Goal: Check status: Check status

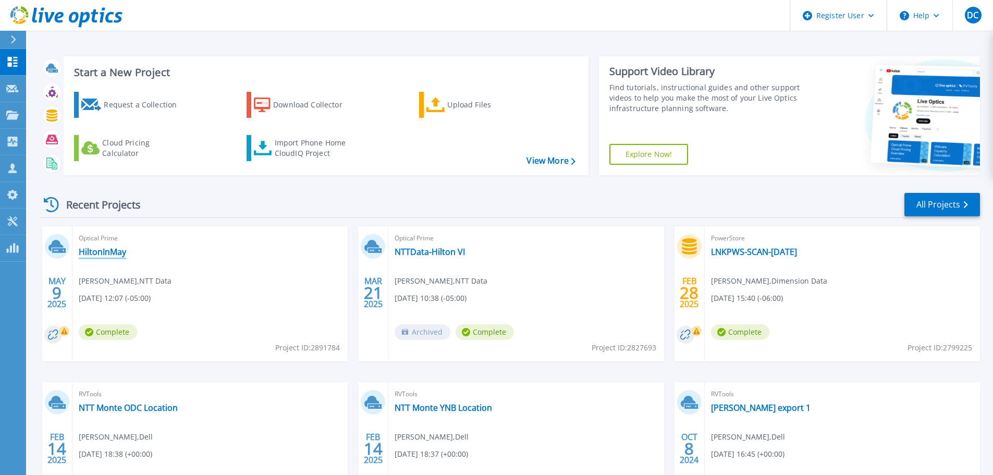
click at [94, 250] on link "HiltonInMay" at bounding box center [102, 251] width 47 height 10
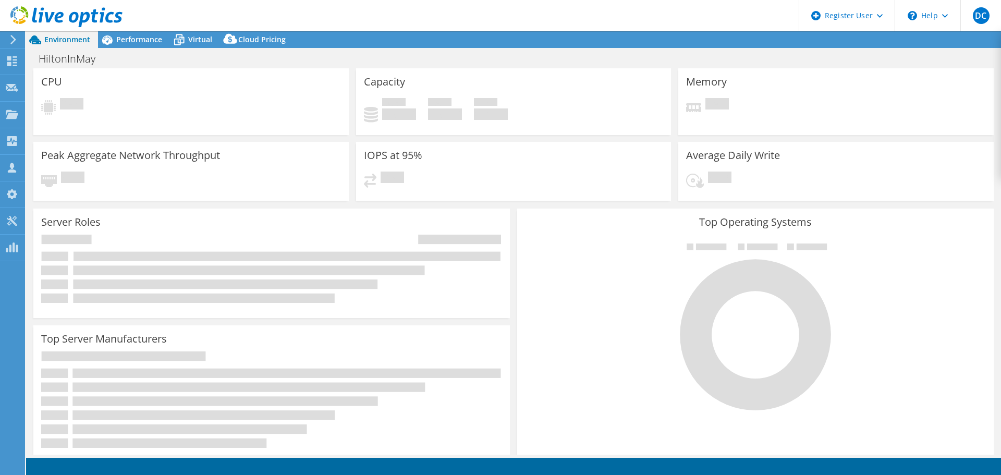
select select "USD"
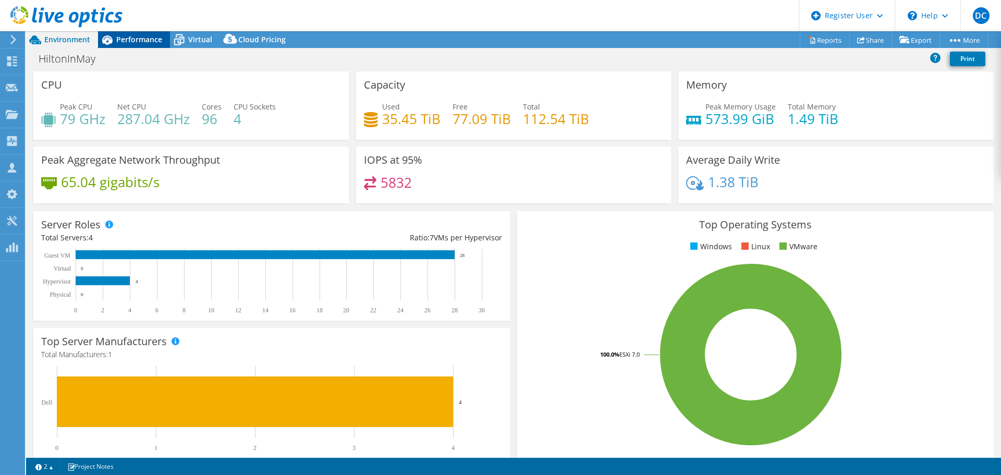
click at [140, 42] on span "Performance" at bounding box center [139, 39] width 46 height 10
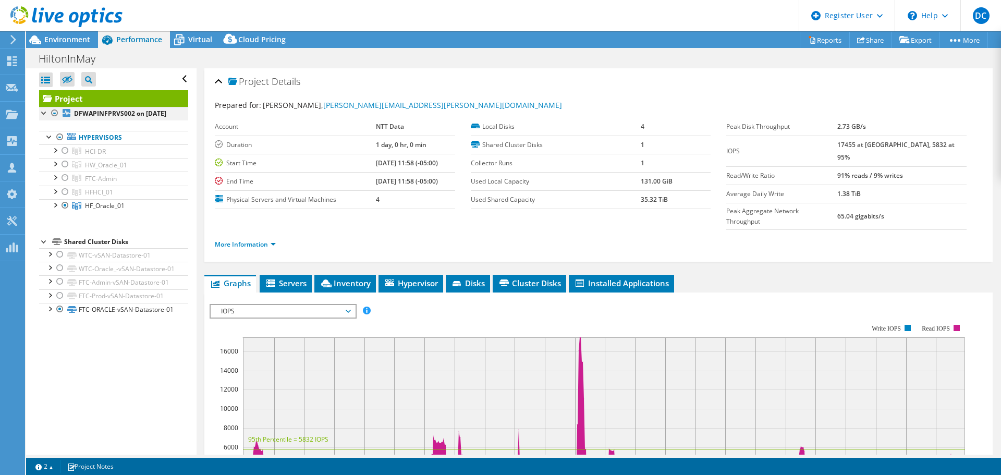
click at [54, 112] on div at bounding box center [55, 113] width 10 height 13
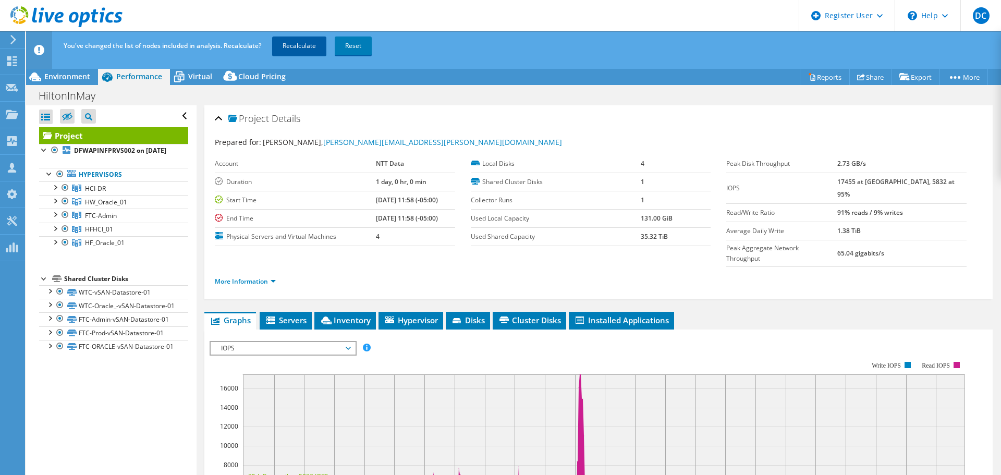
click at [292, 40] on link "Recalculate" at bounding box center [299, 45] width 54 height 19
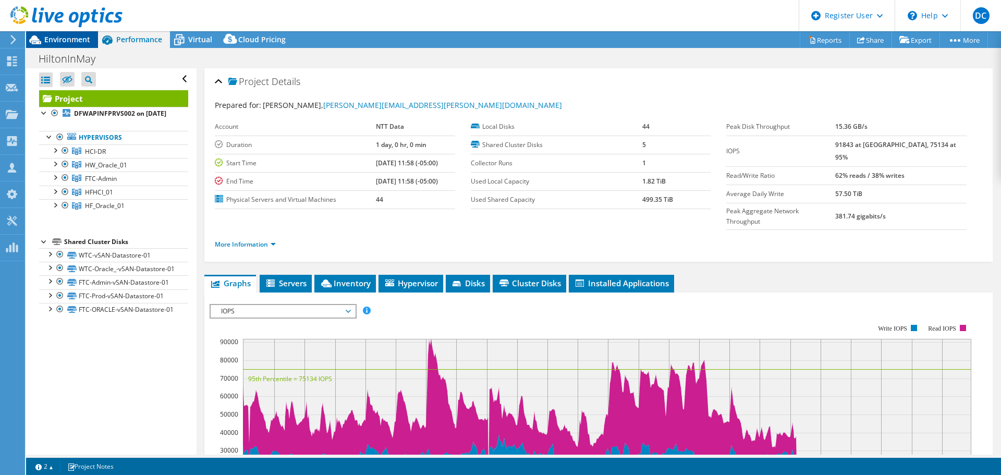
click at [70, 36] on span "Environment" at bounding box center [67, 39] width 46 height 10
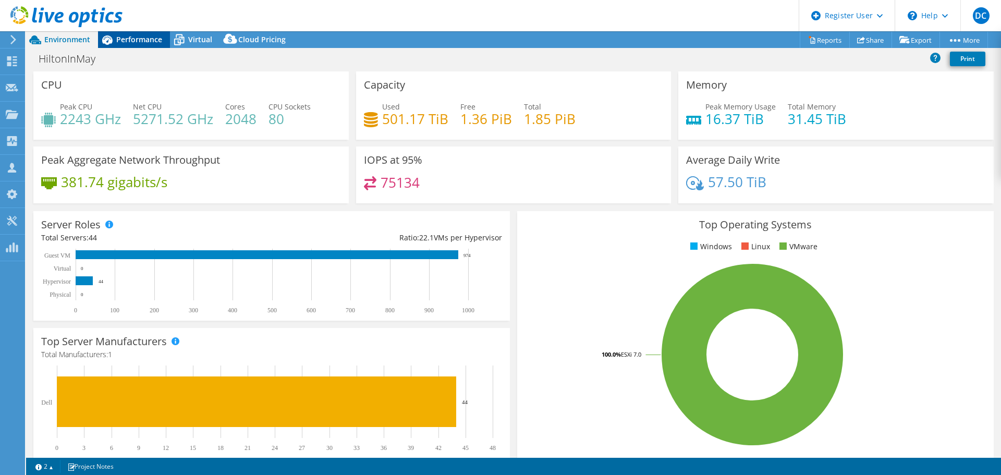
click at [134, 40] on span "Performance" at bounding box center [139, 39] width 46 height 10
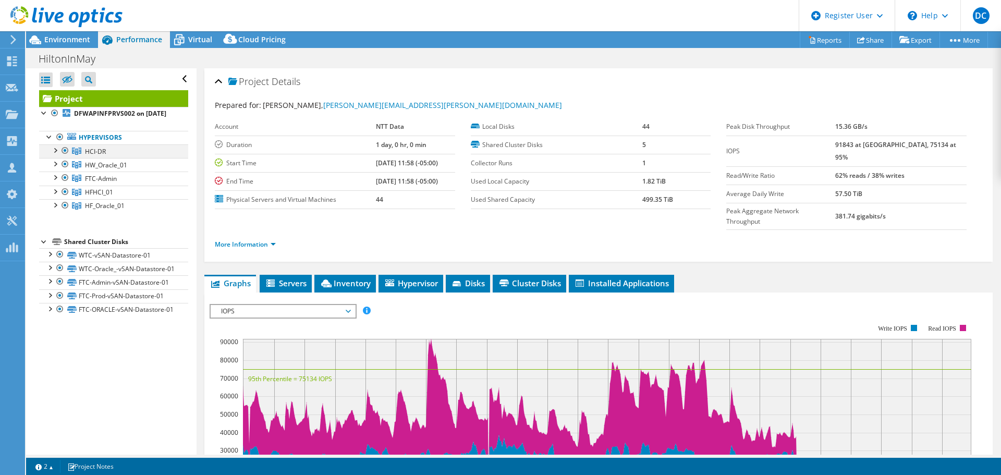
click at [64, 157] on div at bounding box center [65, 150] width 10 height 13
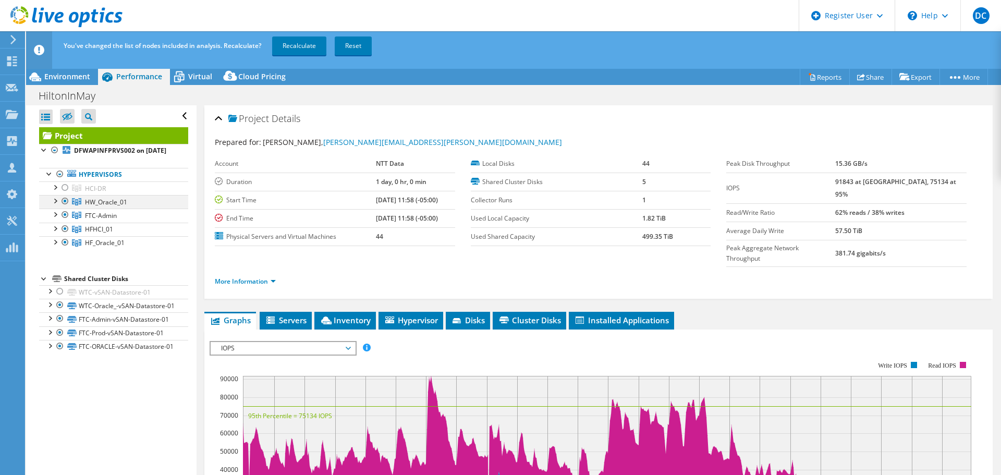
click at [63, 207] on div at bounding box center [65, 201] width 10 height 13
click at [65, 249] on div at bounding box center [65, 242] width 10 height 13
click at [300, 45] on link "Recalculate" at bounding box center [299, 45] width 54 height 19
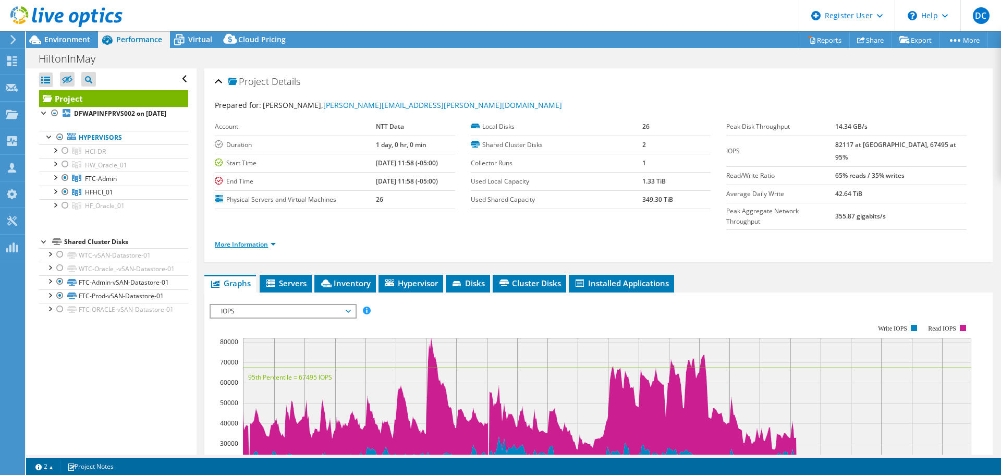
drag, startPoint x: 268, startPoint y: 221, endPoint x: 274, endPoint y: 221, distance: 5.8
click at [274, 240] on link "More Information" at bounding box center [245, 244] width 61 height 9
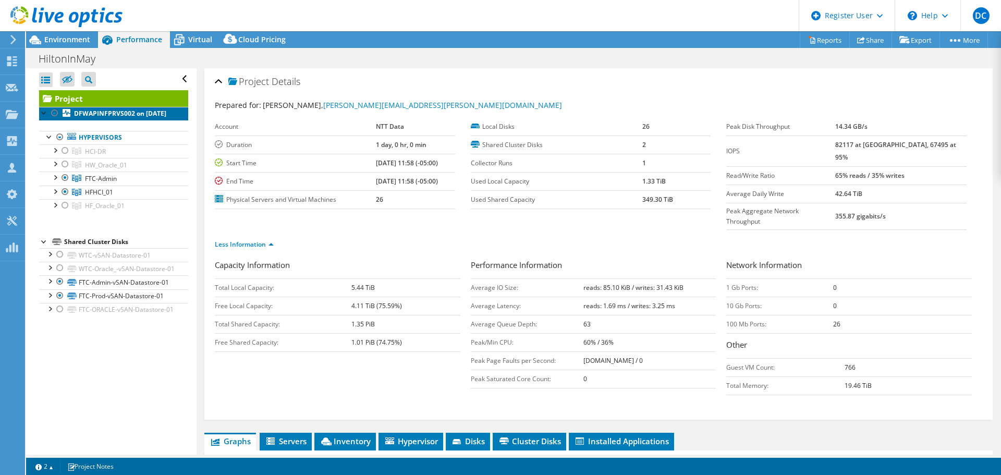
click at [94, 116] on b "DFWAPINFPRVS002 on 5/9/2025" at bounding box center [120, 113] width 92 height 9
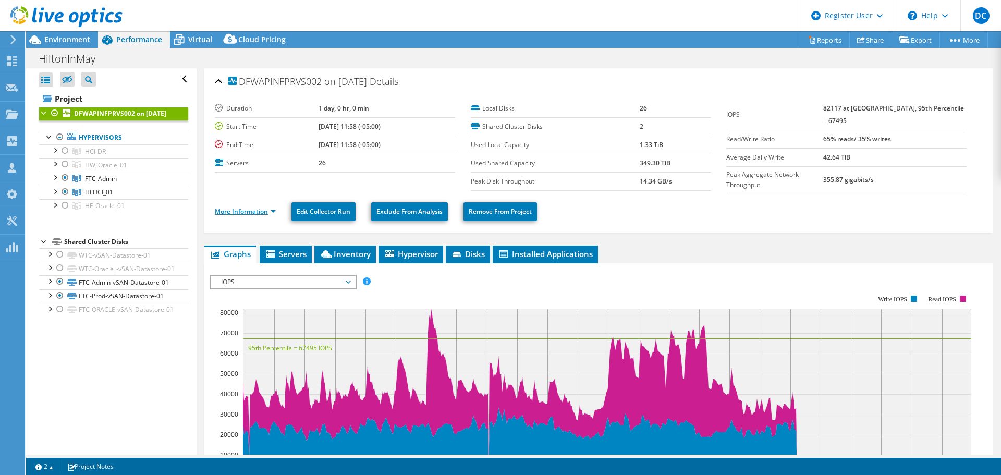
click at [273, 208] on link "More Information" at bounding box center [245, 211] width 61 height 9
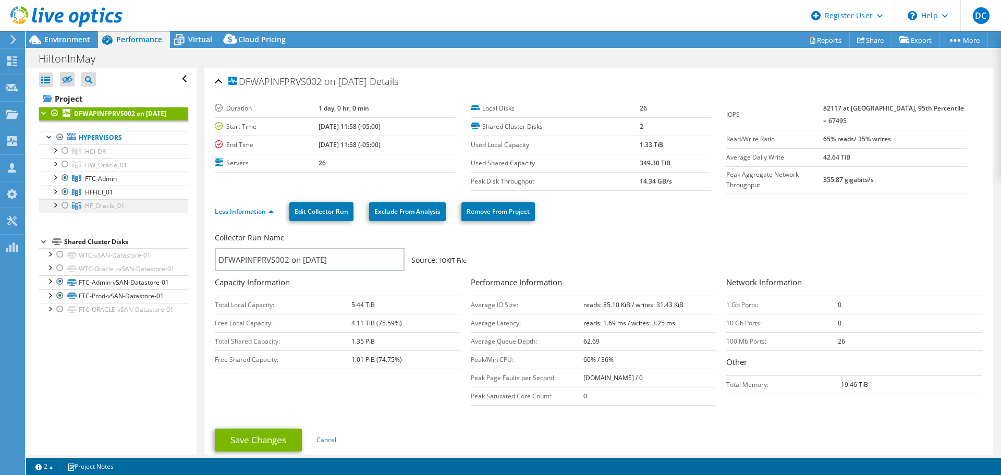
click at [65, 212] on div at bounding box center [65, 205] width 10 height 13
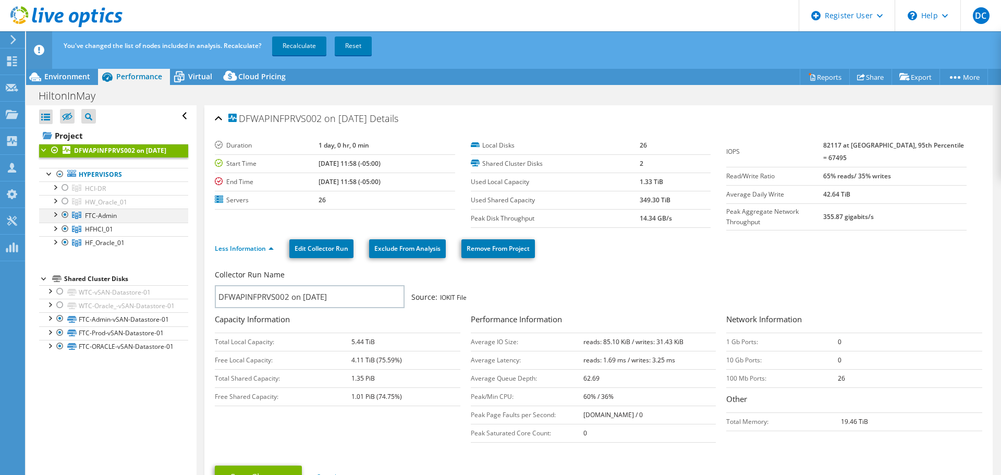
click at [64, 221] on div at bounding box center [65, 214] width 10 height 13
click at [65, 235] on div at bounding box center [65, 229] width 10 height 13
click at [290, 42] on link "Recalculate" at bounding box center [299, 45] width 54 height 19
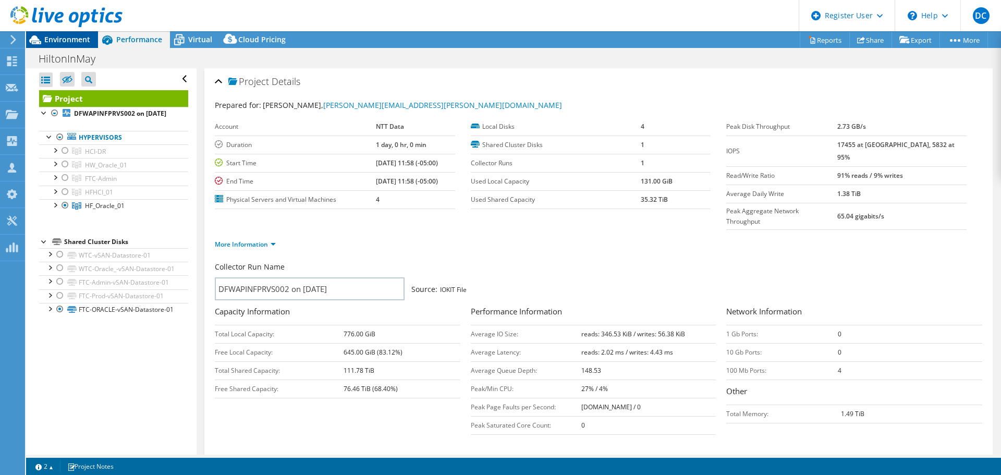
click at [64, 40] on span "Environment" at bounding box center [67, 39] width 46 height 10
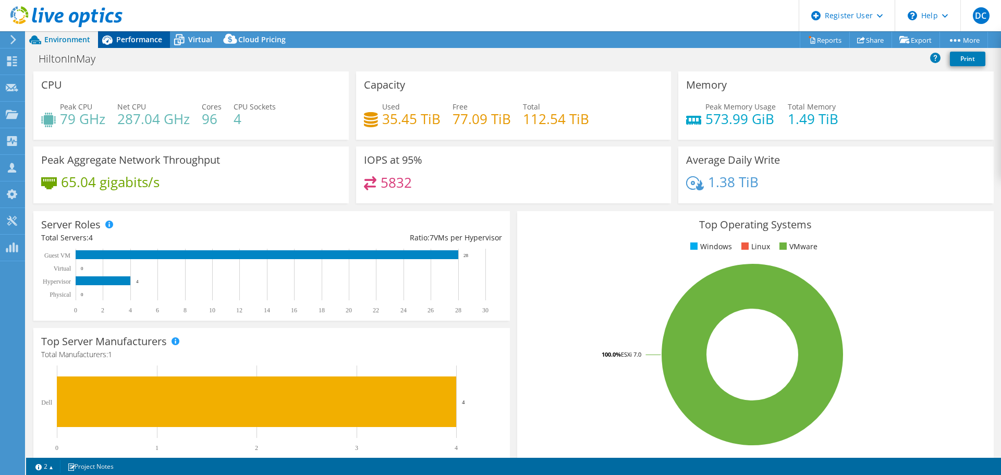
click at [127, 35] on span "Performance" at bounding box center [139, 39] width 46 height 10
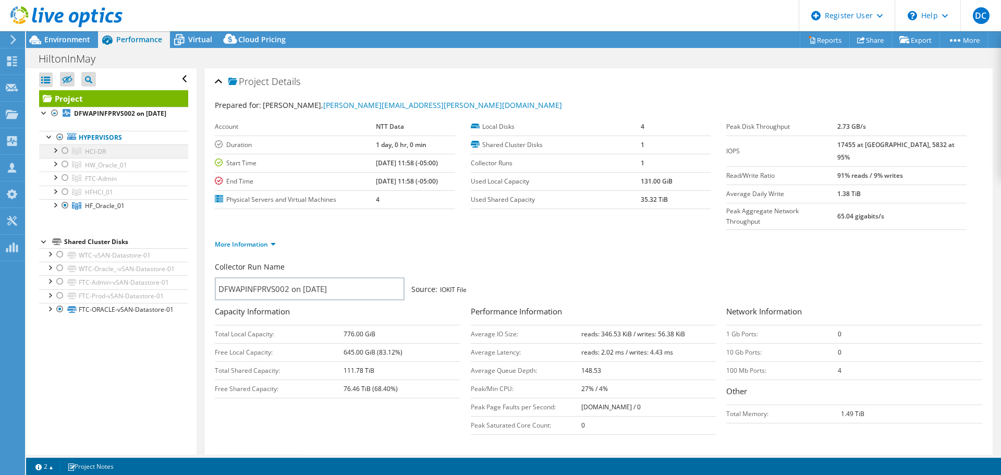
click at [65, 157] on div at bounding box center [65, 150] width 10 height 13
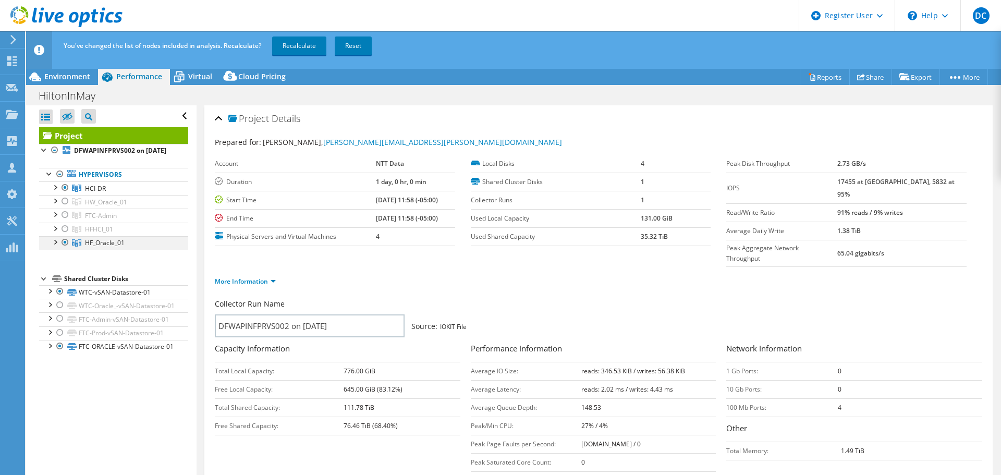
click at [65, 249] on div at bounding box center [65, 242] width 10 height 13
click at [296, 44] on link "Recalculate" at bounding box center [299, 45] width 54 height 19
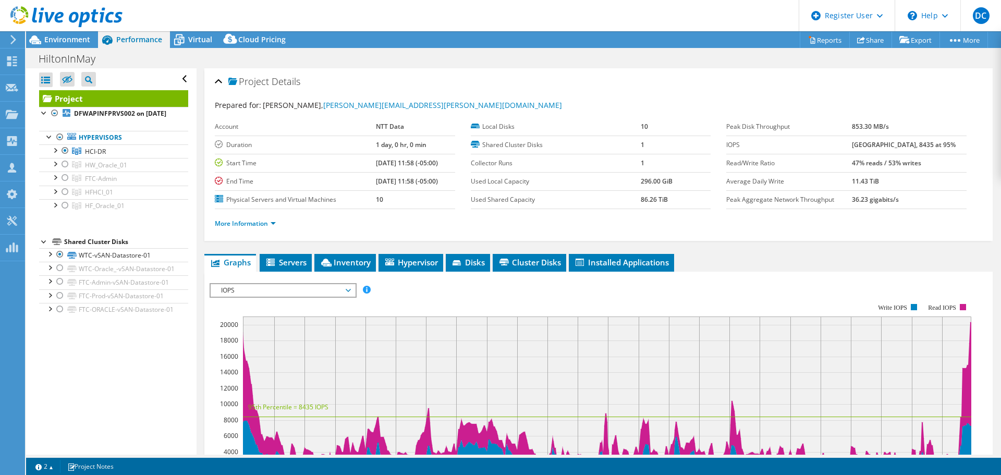
click at [280, 9] on header "DC Dell User Darin Cleaveland Darin.Cleaveland@dell.com Dell My Profile Log Out…" at bounding box center [500, 15] width 1001 height 31
click at [501, 5] on header "DC Dell User Darin Cleaveland Darin.Cleaveland@dell.com Dell My Profile Log Out…" at bounding box center [500, 15] width 1001 height 31
